Goal: Book appointment/travel/reservation

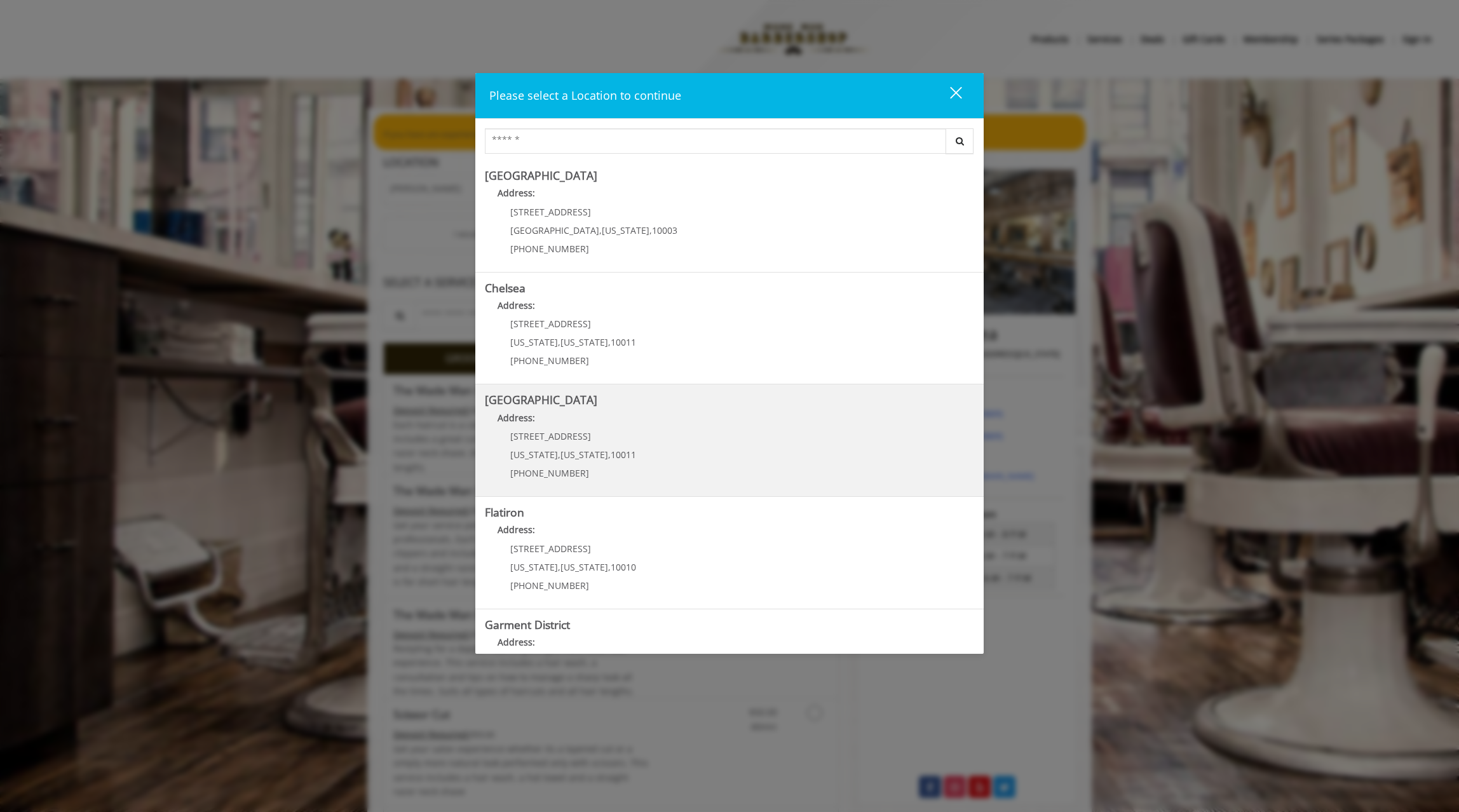
click at [562, 435] on span "[STREET_ADDRESS]" at bounding box center [550, 436] width 81 height 12
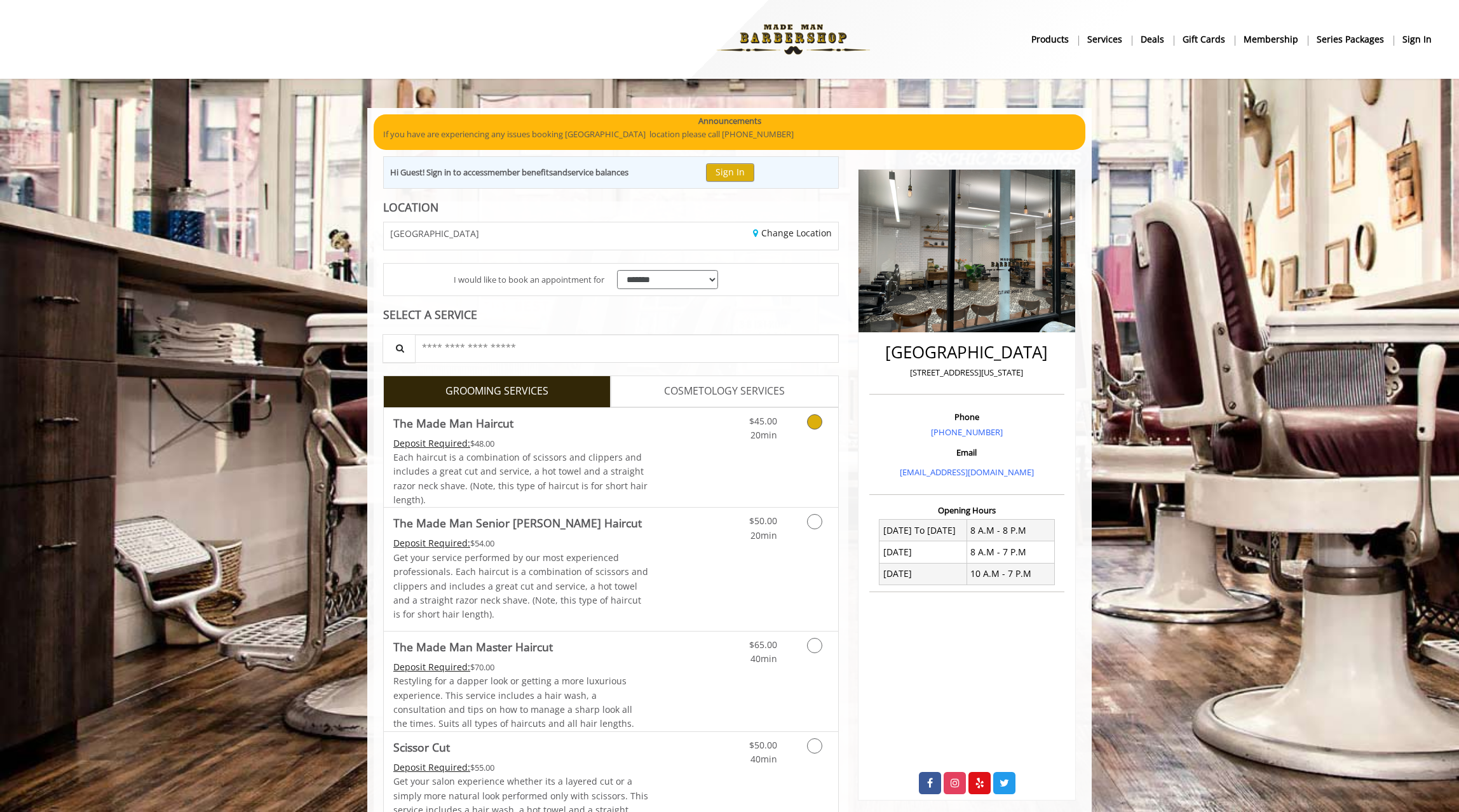
click at [813, 422] on icon "Grooming services" at bounding box center [814, 422] width 16 height 16
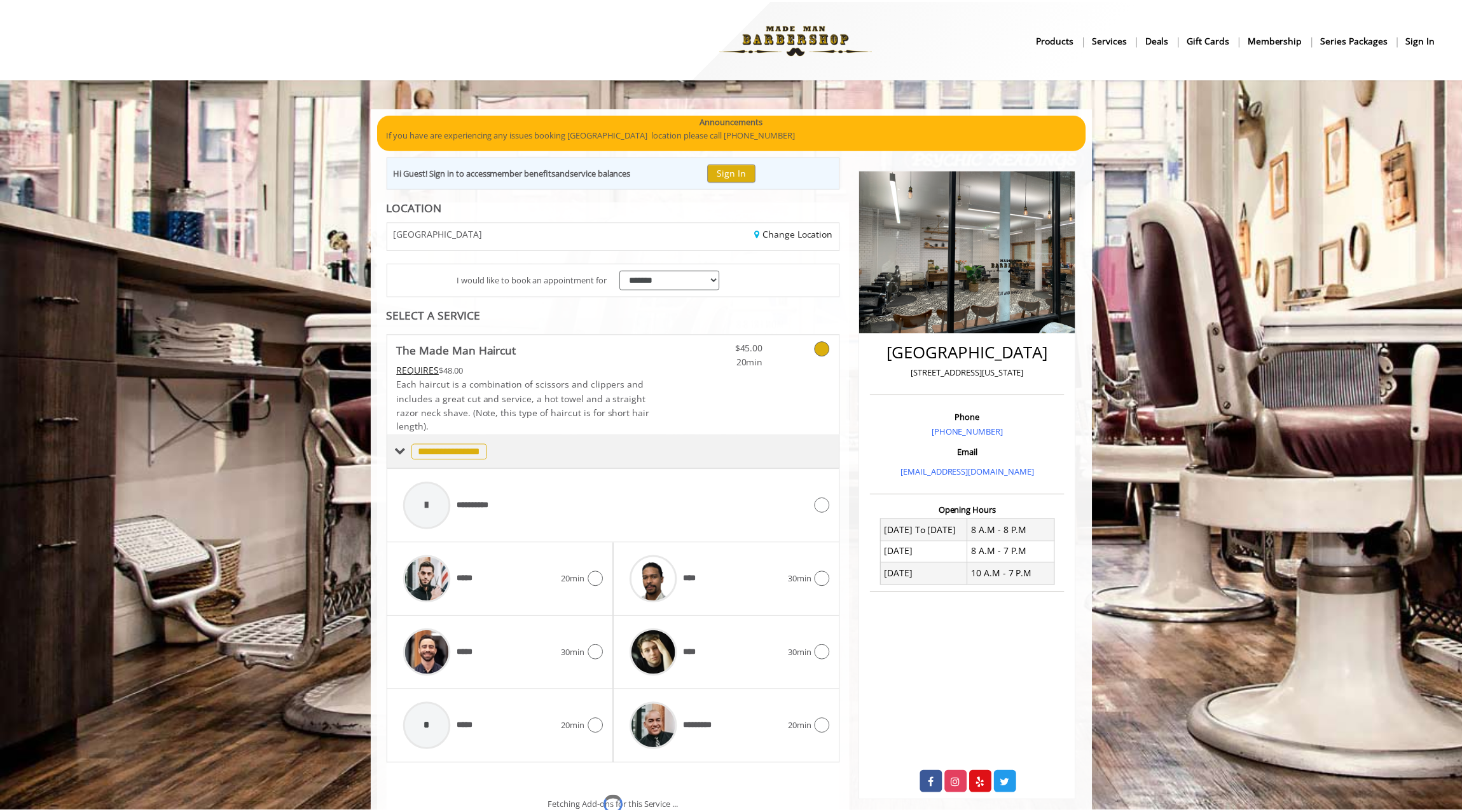
scroll to position [140, 0]
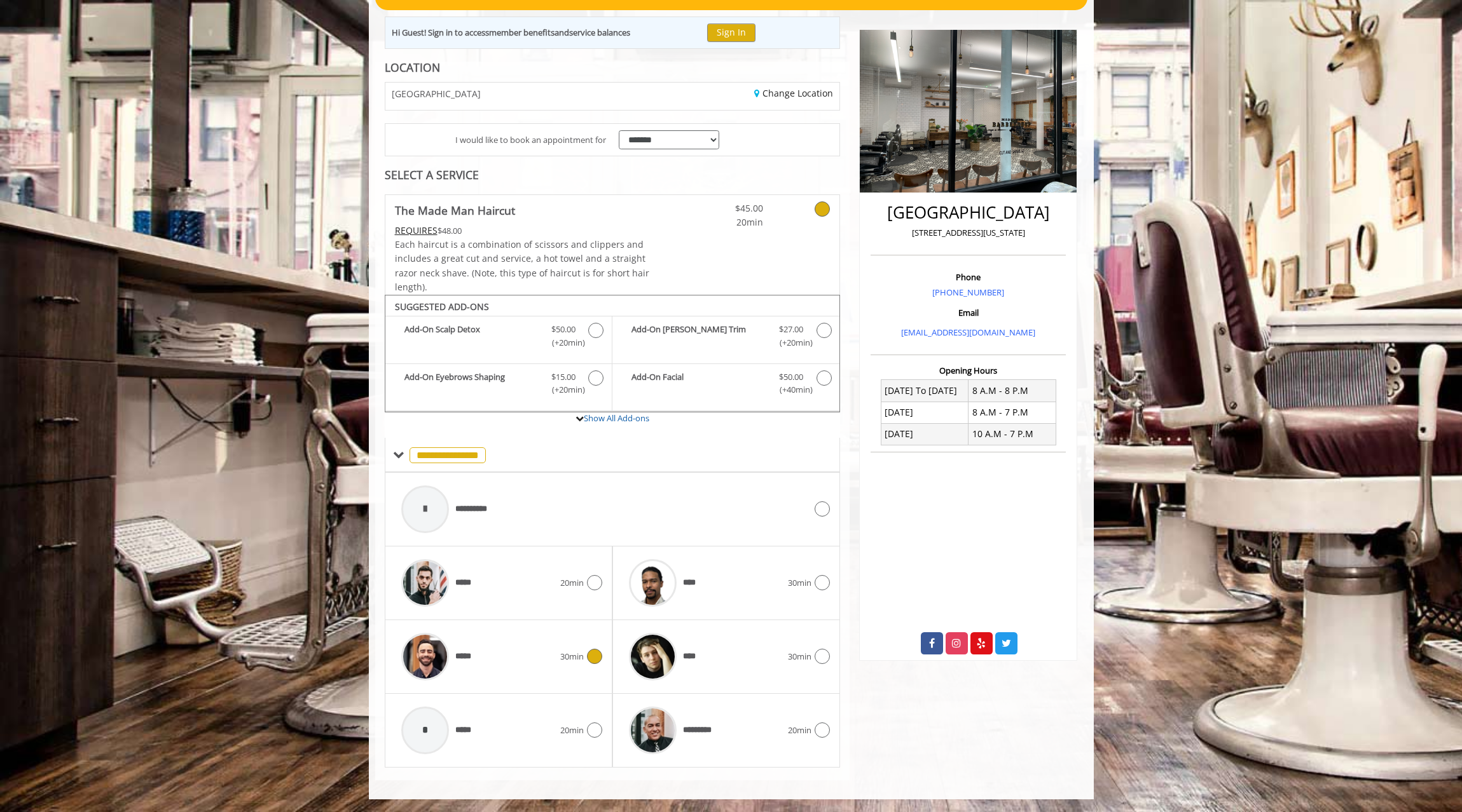
click at [592, 655] on icon at bounding box center [595, 656] width 16 height 16
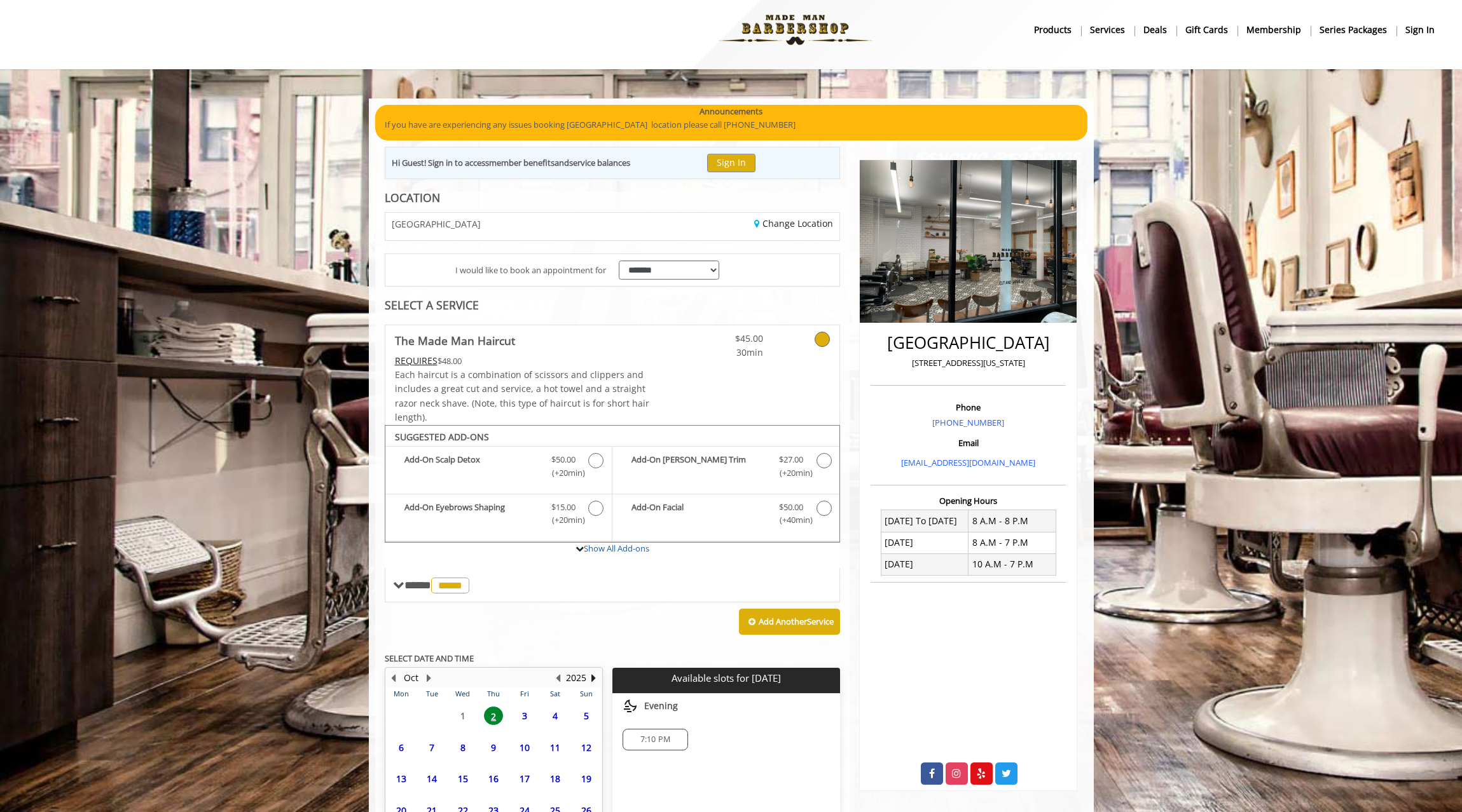
scroll to position [126, 0]
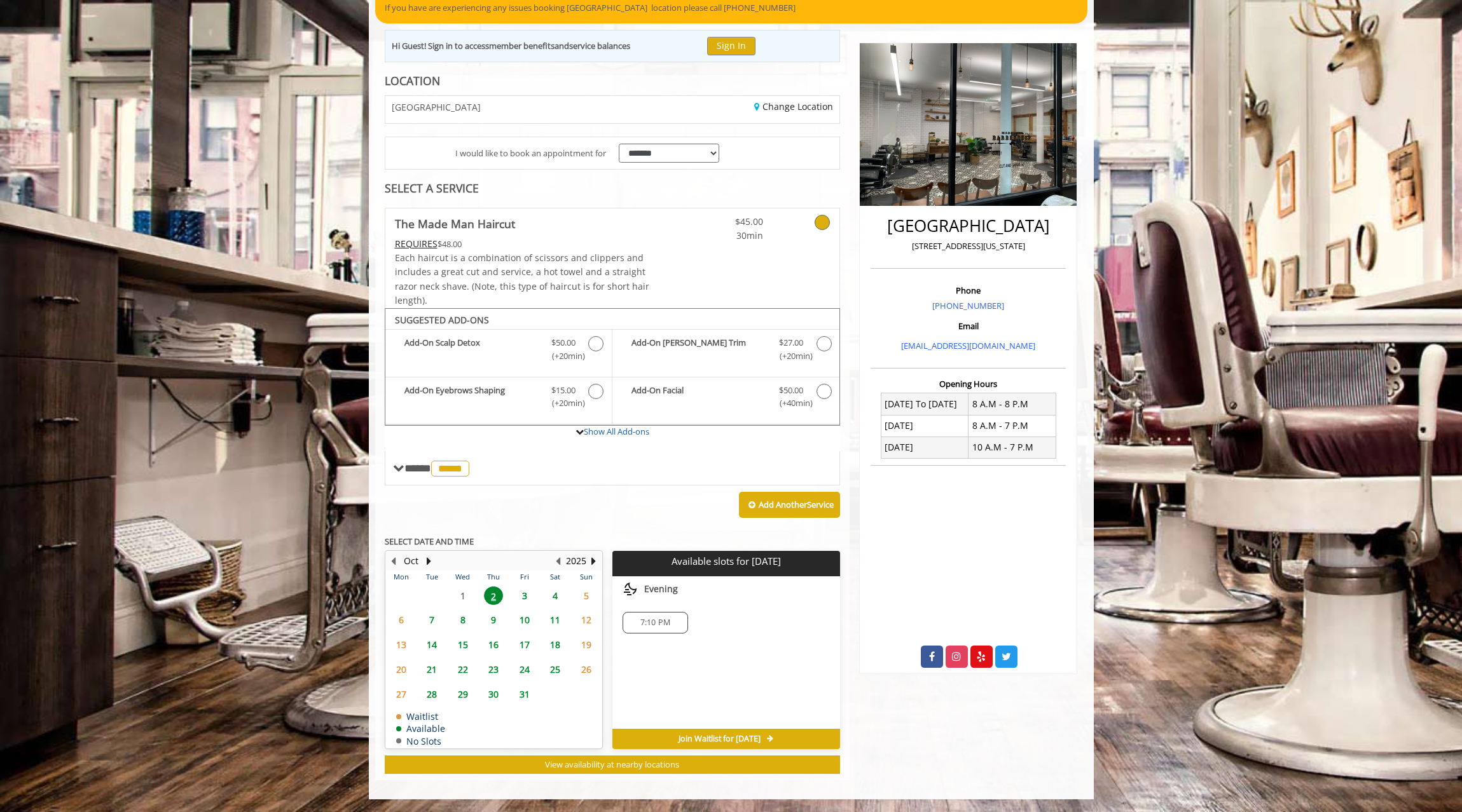
click at [466, 617] on span "8" at bounding box center [463, 620] width 19 height 19
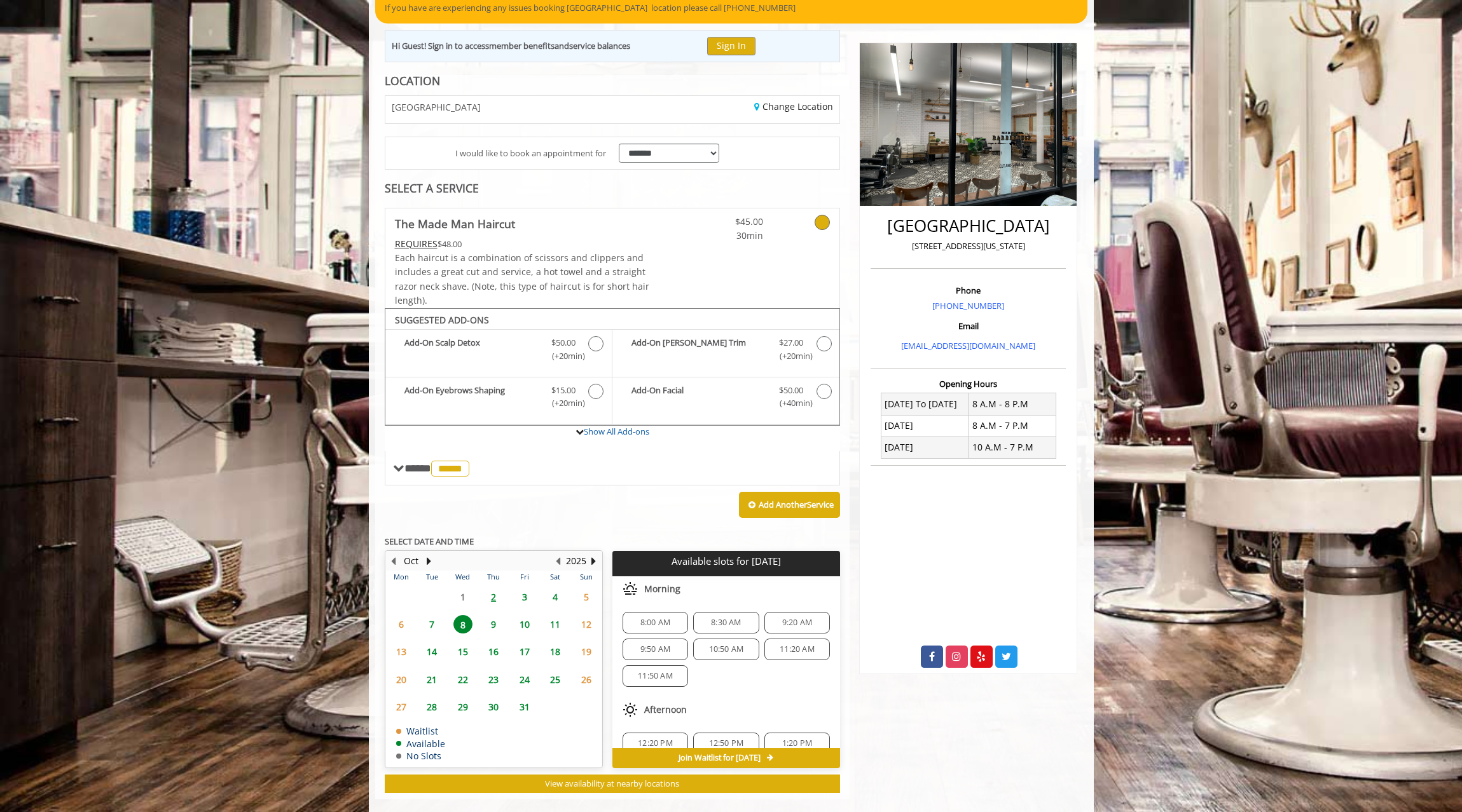
scroll to position [146, 0]
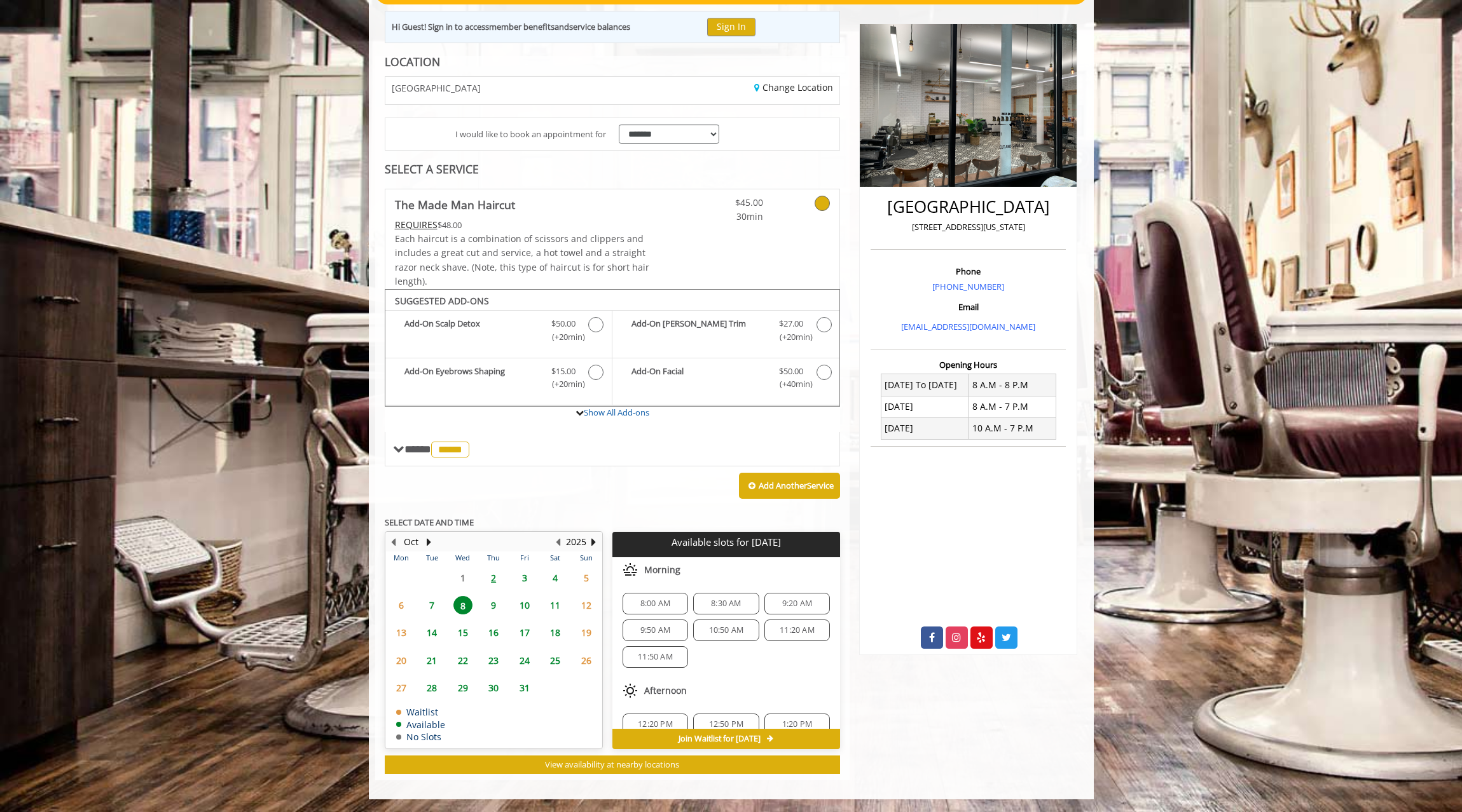
click at [770, 604] on span "9:20 AM" at bounding box center [797, 604] width 54 height 10
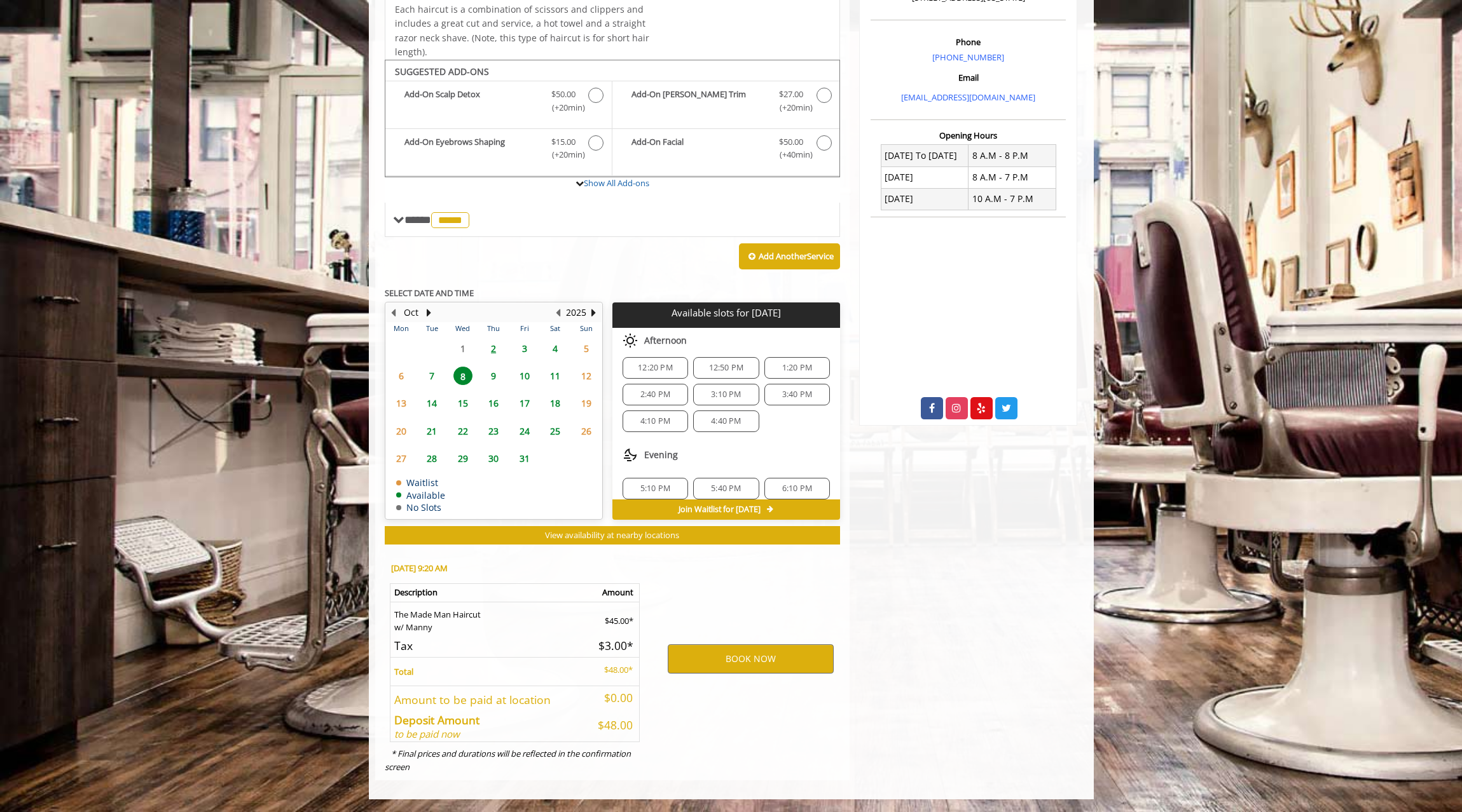
scroll to position [164, 0]
click at [747, 661] on button "BOOK NOW" at bounding box center [750, 658] width 166 height 29
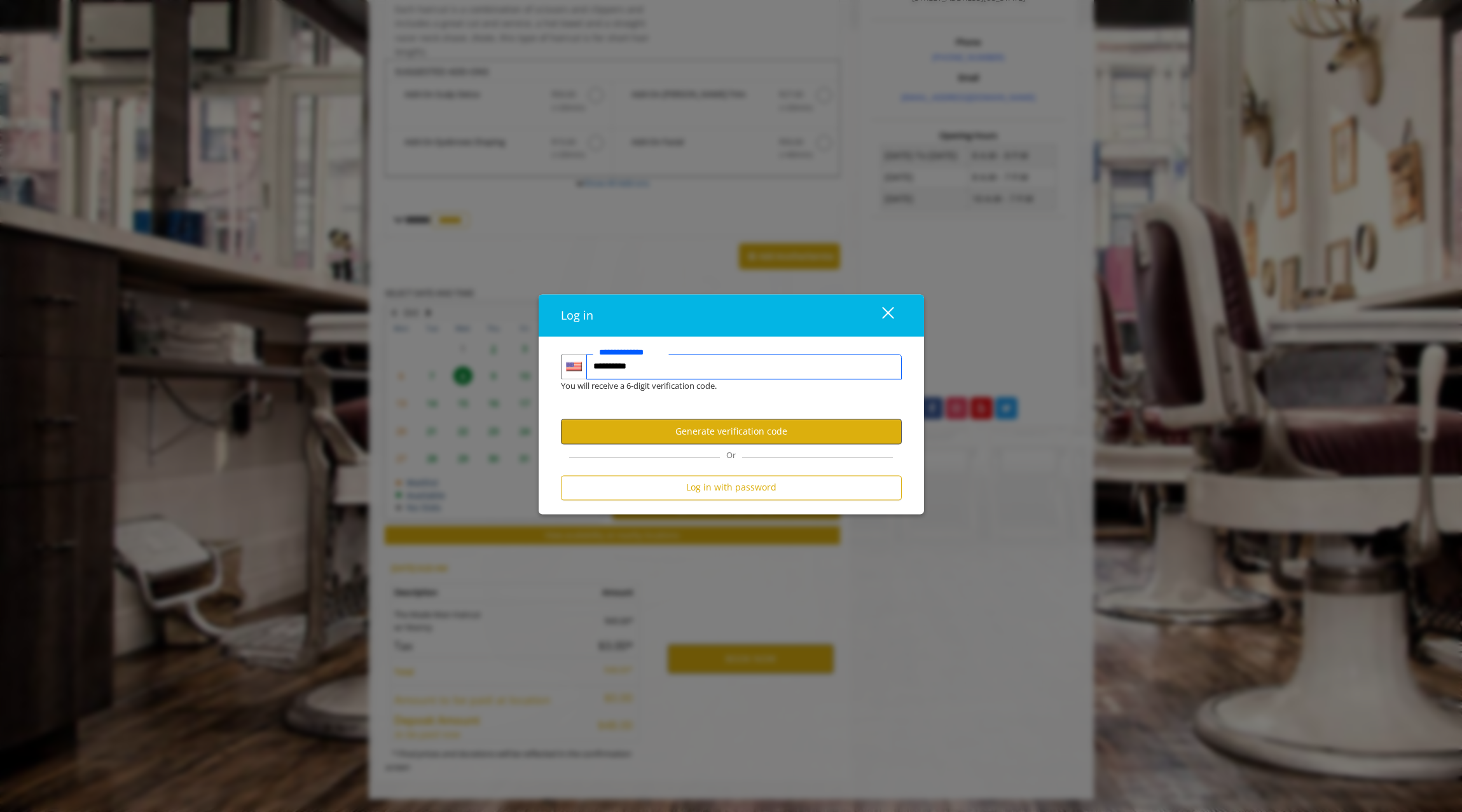
type input "**********"
click at [665, 431] on button "Generate verification code" at bounding box center [731, 432] width 341 height 25
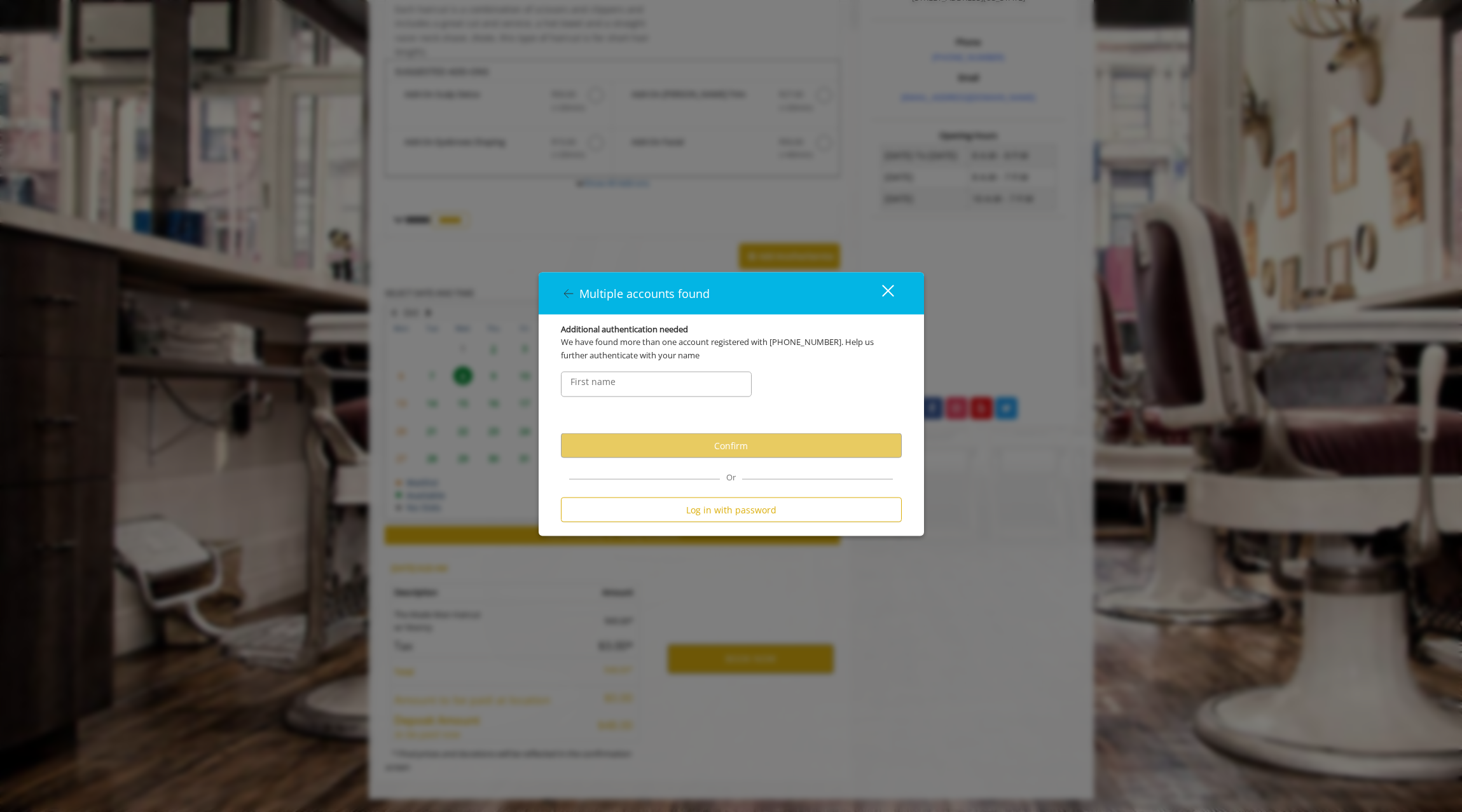
click at [607, 387] on label "First name" at bounding box center [593, 382] width 58 height 14
click at [607, 386] on label "First name" at bounding box center [593, 382] width 58 height 14
click at [592, 375] on label "First name" at bounding box center [593, 382] width 58 height 14
click at [630, 377] on input "FirstNameText" at bounding box center [656, 384] width 191 height 25
type input "*****"
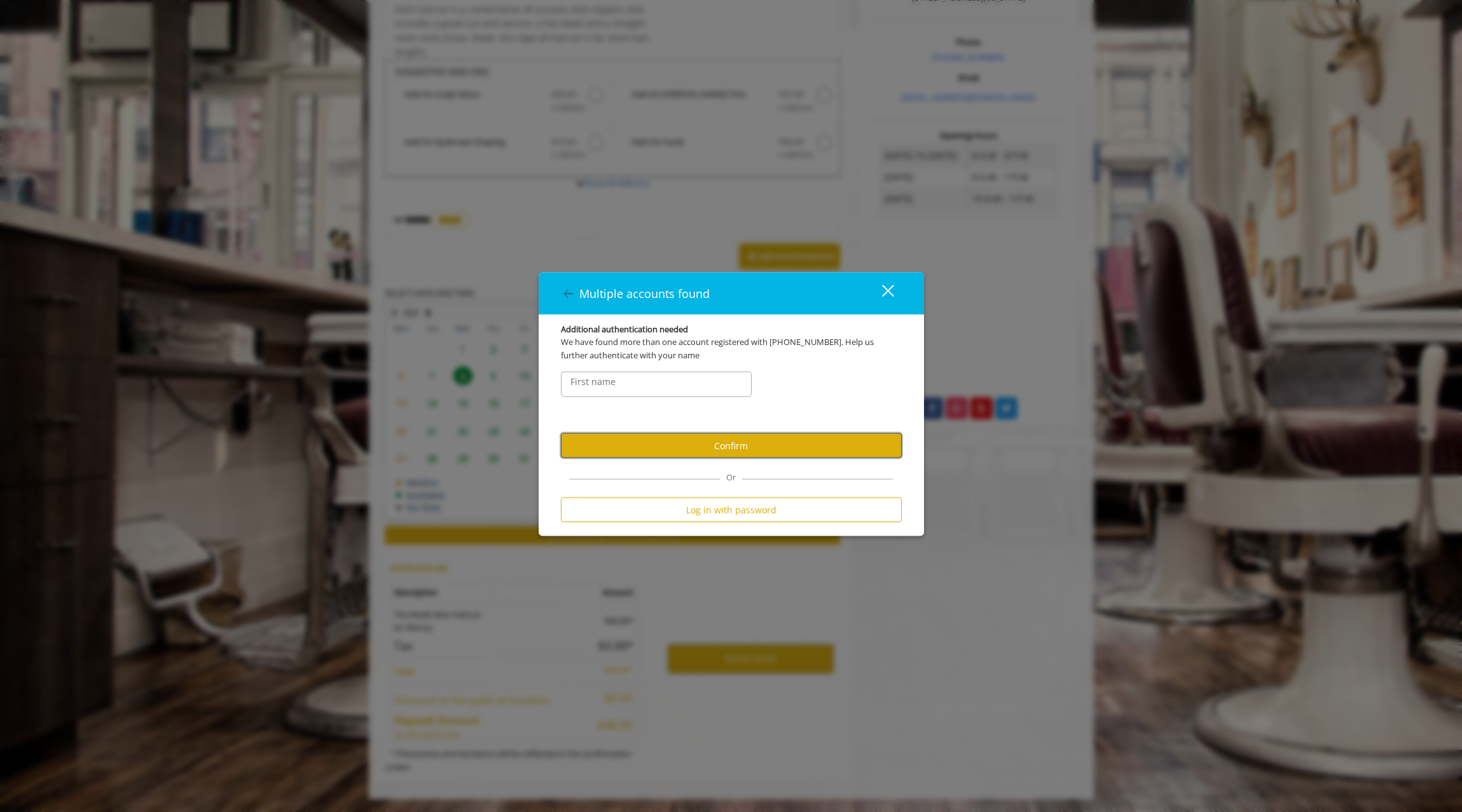
click at [627, 438] on button "Confirm" at bounding box center [731, 445] width 341 height 25
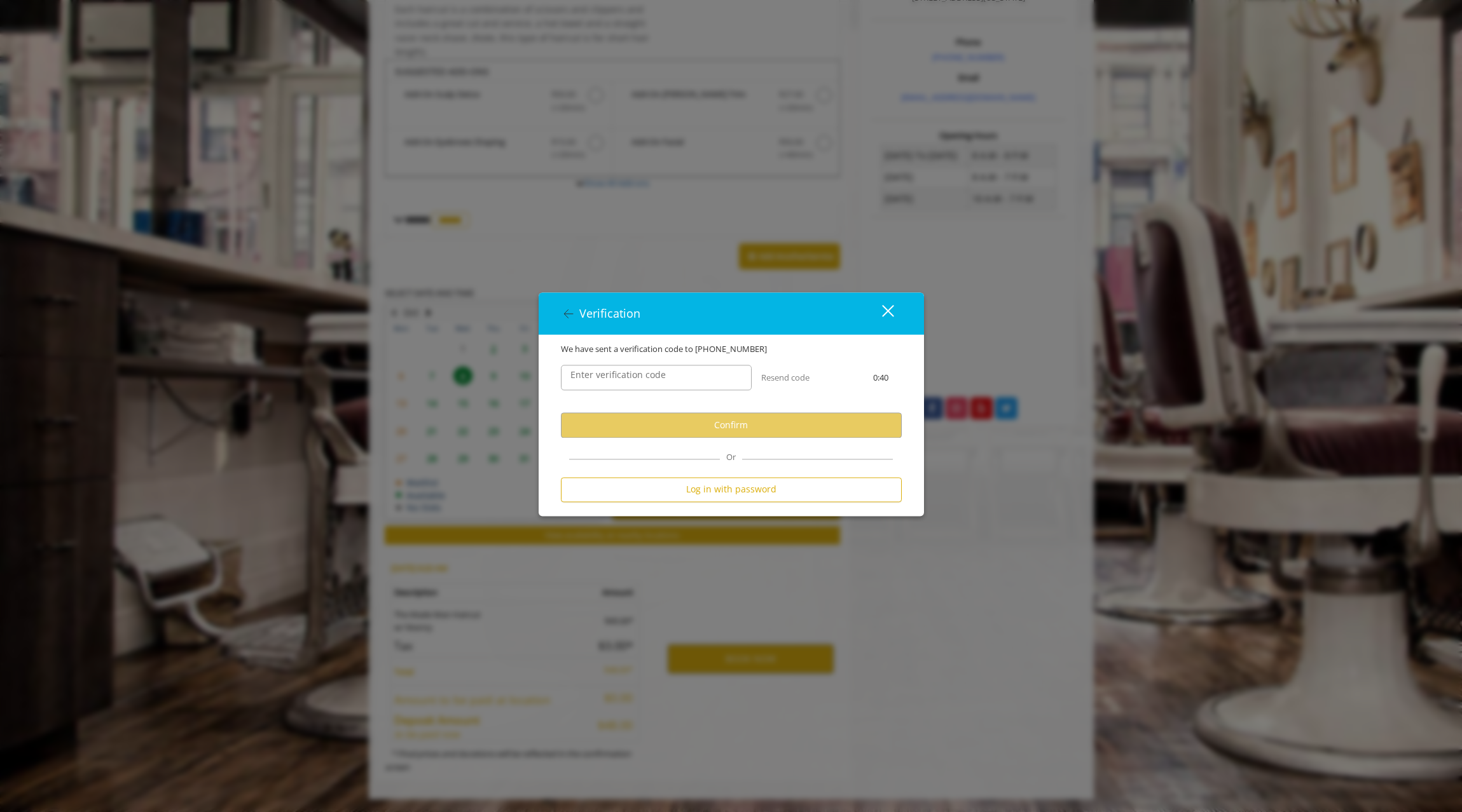
click at [609, 370] on label "Enter verification code" at bounding box center [618, 375] width 108 height 14
click at [609, 370] on input "Enter verification code" at bounding box center [656, 378] width 191 height 25
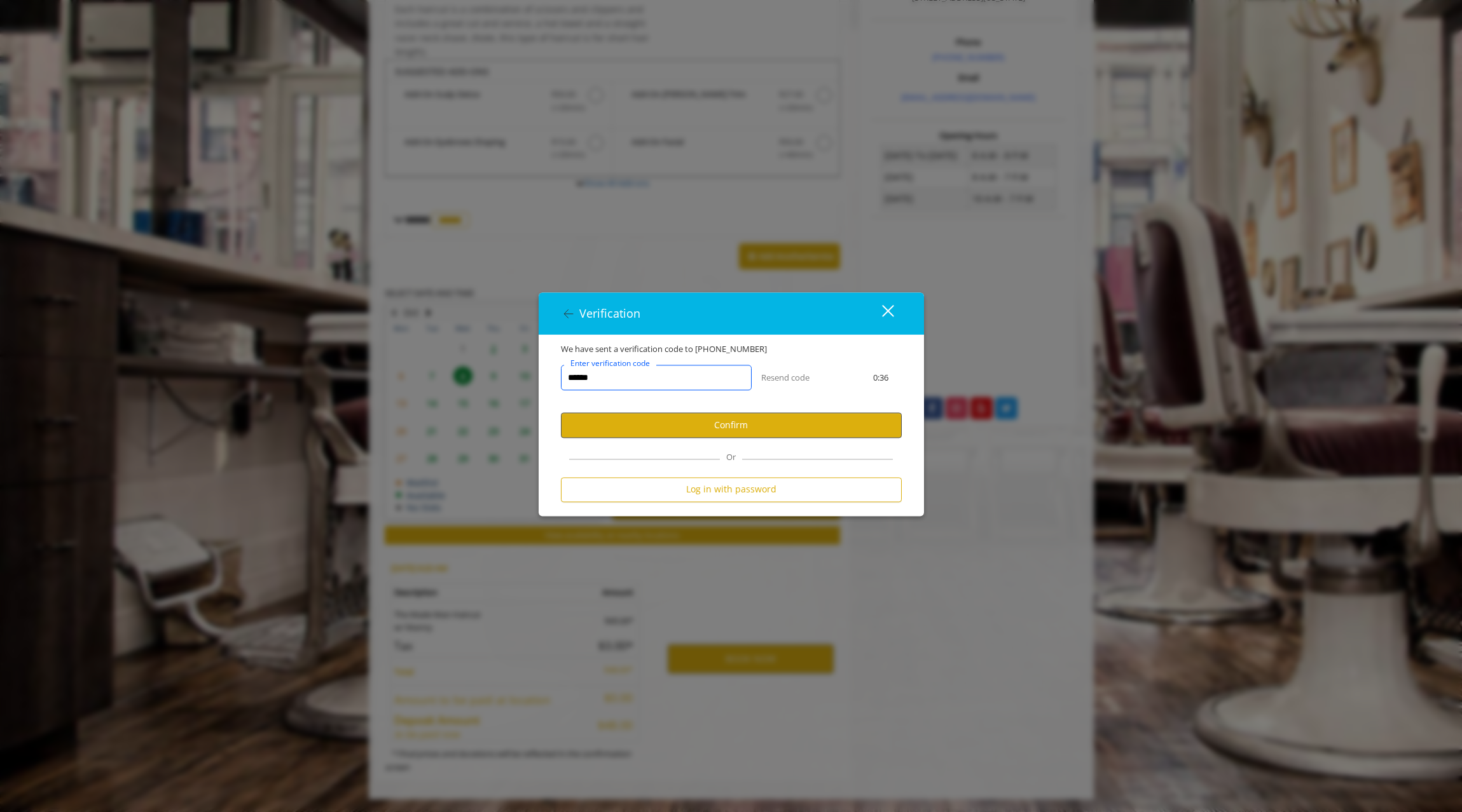
type input "******"
click at [621, 429] on button "Confirm" at bounding box center [731, 425] width 341 height 25
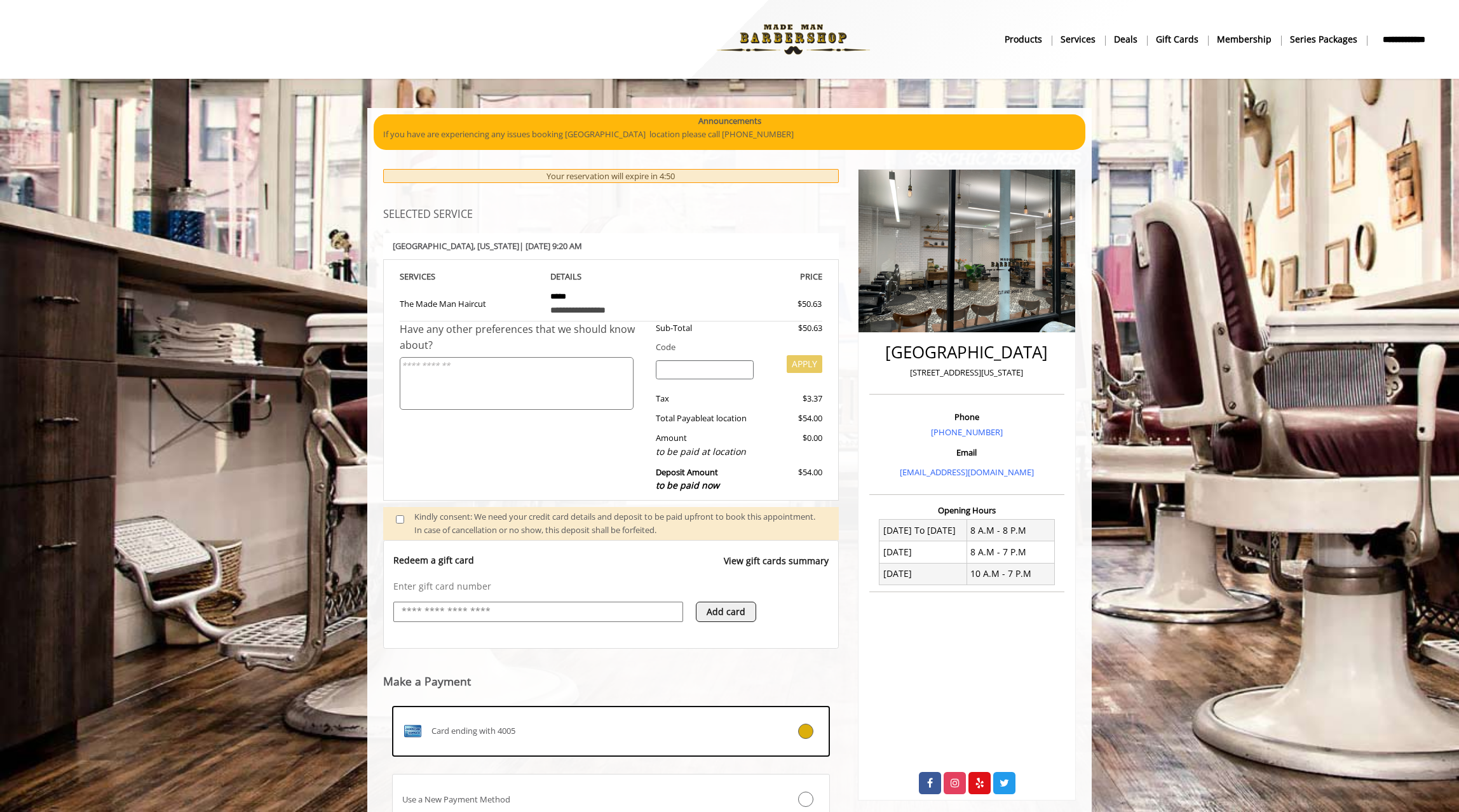
click at [517, 617] on input "text" at bounding box center [538, 611] width 276 height 16
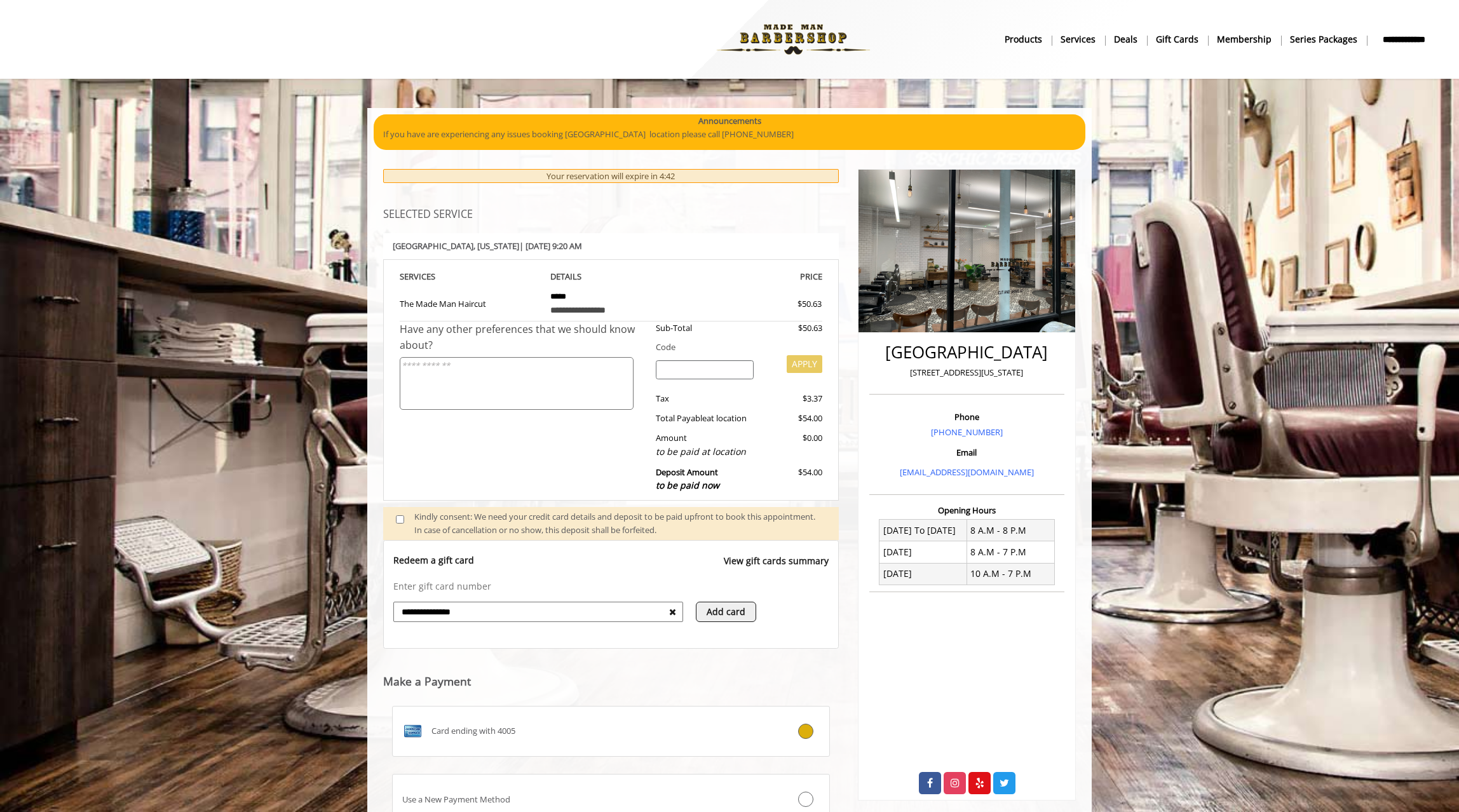
type input "**********"
click at [672, 613] on icon at bounding box center [672, 612] width 7 height 9
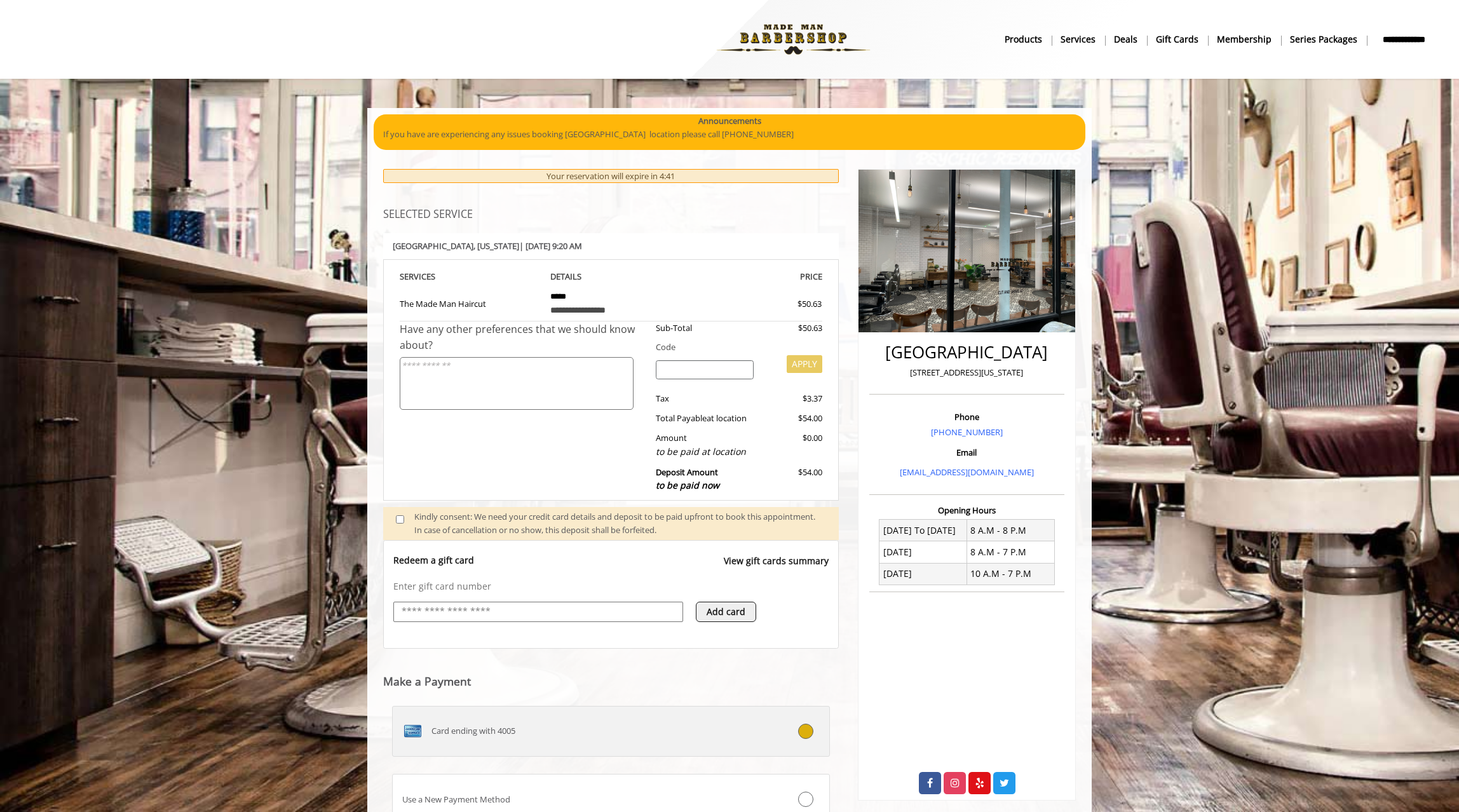
scroll to position [105, 0]
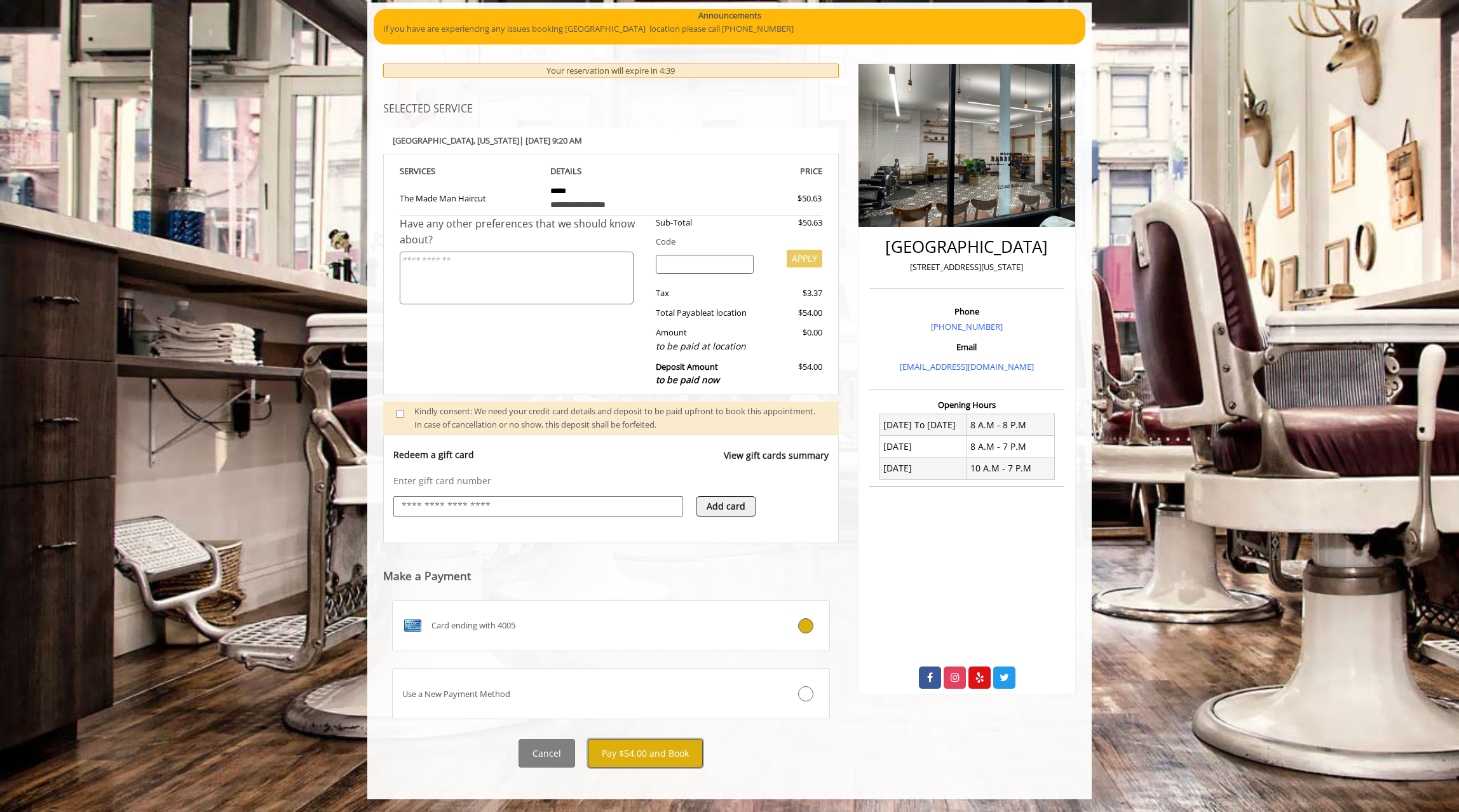
click at [631, 754] on button "Pay $54.00 and Book" at bounding box center [645, 753] width 115 height 28
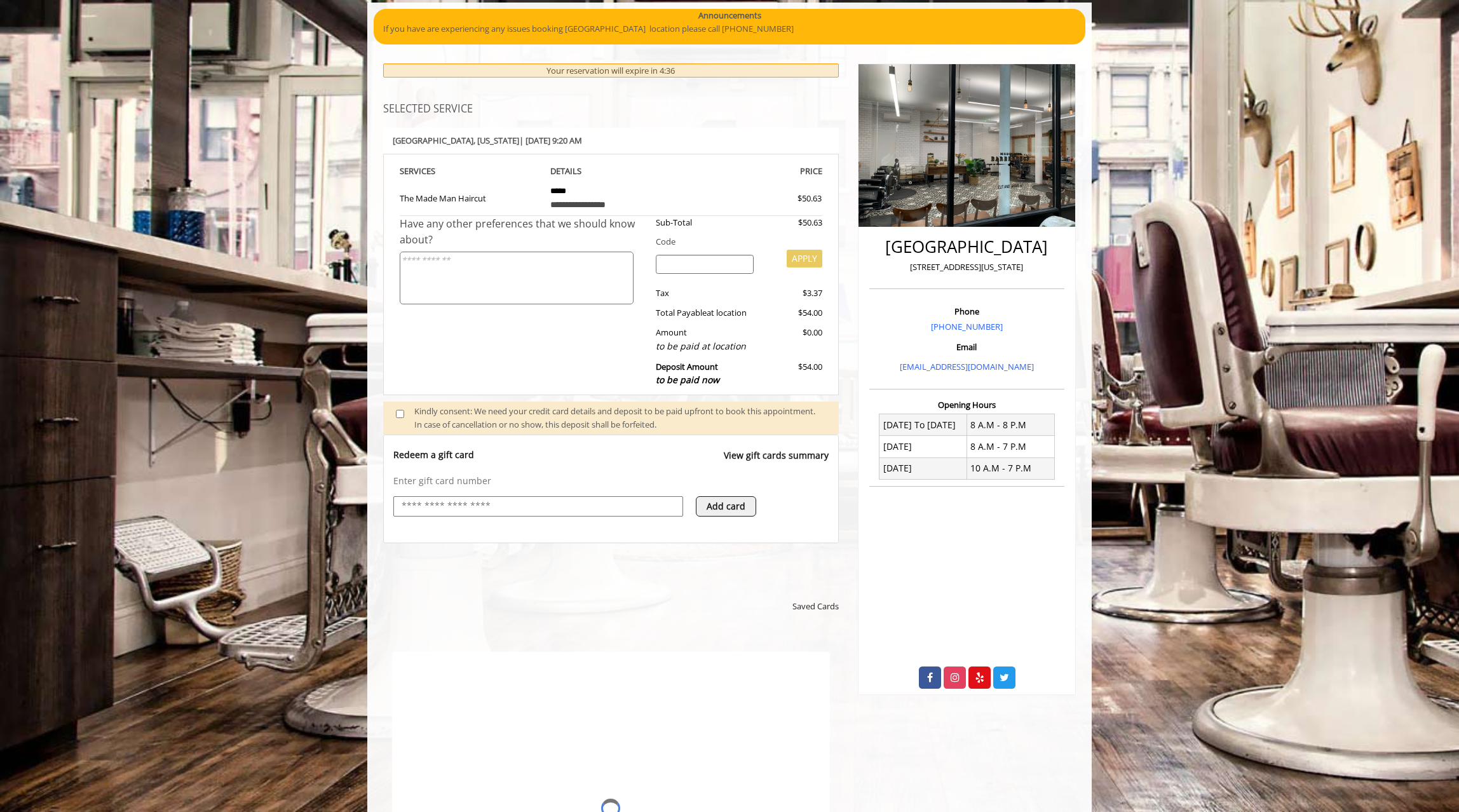
scroll to position [0, 0]
